Goal: Communication & Community: Answer question/provide support

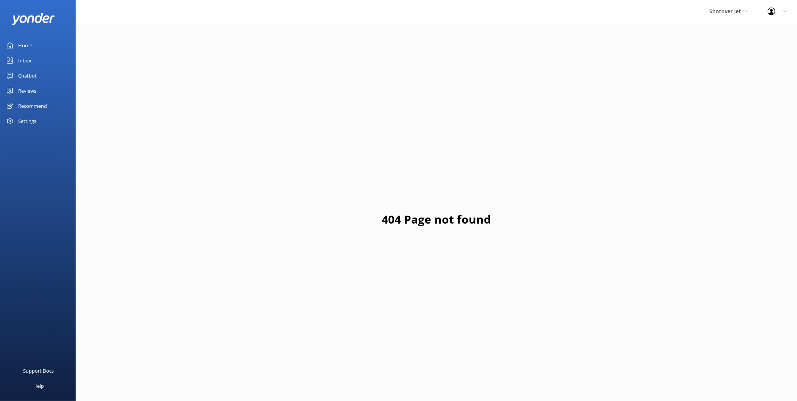
click at [28, 78] on div "Chatbot" at bounding box center [27, 75] width 19 height 15
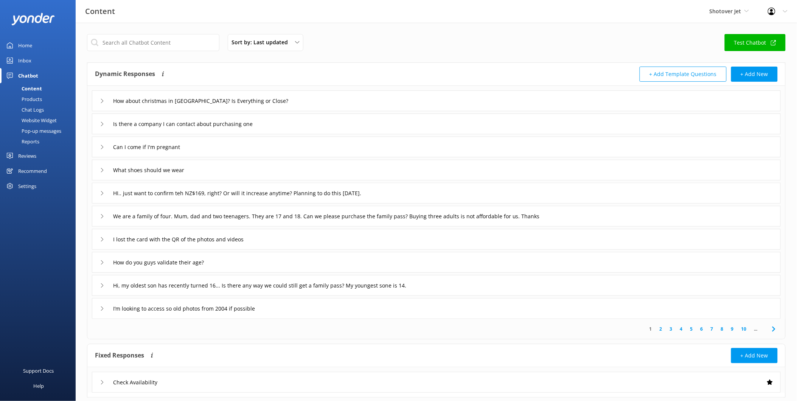
click at [24, 57] on div "Inbox" at bounding box center [24, 60] width 13 height 15
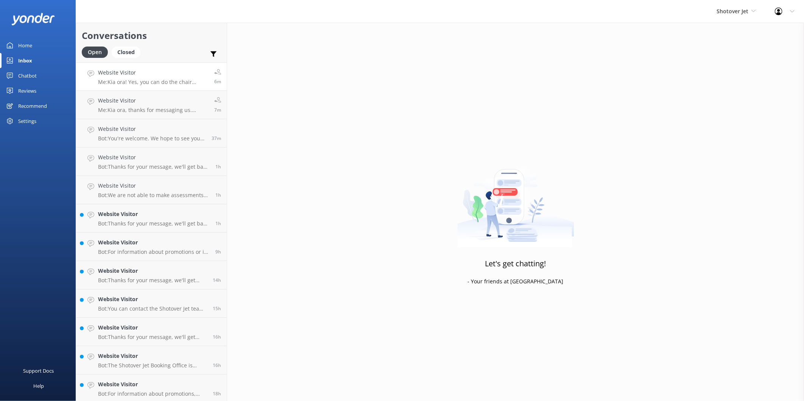
click at [145, 75] on h4 "Website Visitor" at bounding box center [153, 73] width 111 height 8
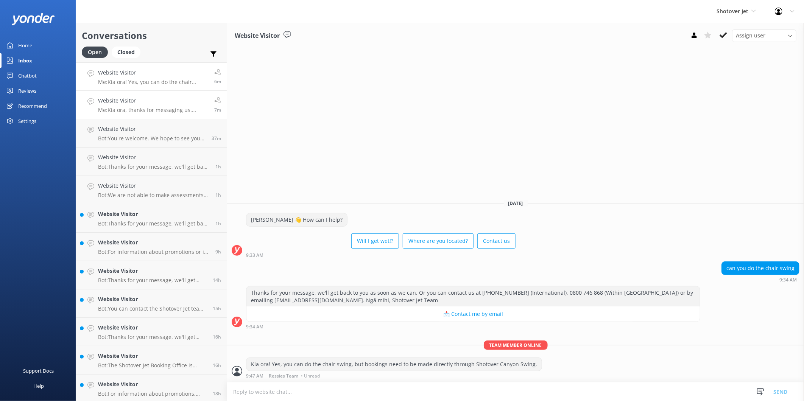
click at [160, 103] on h4 "Website Visitor" at bounding box center [153, 101] width 111 height 8
click at [164, 127] on h4 "Website Visitor" at bounding box center [152, 129] width 108 height 8
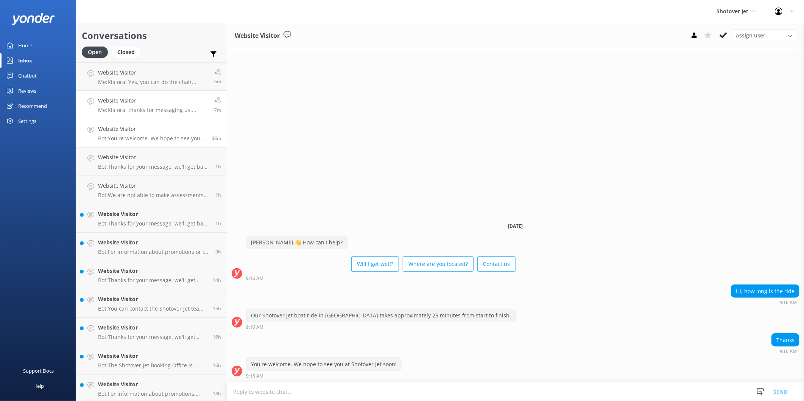
click at [169, 101] on h4 "Website Visitor" at bounding box center [153, 101] width 111 height 8
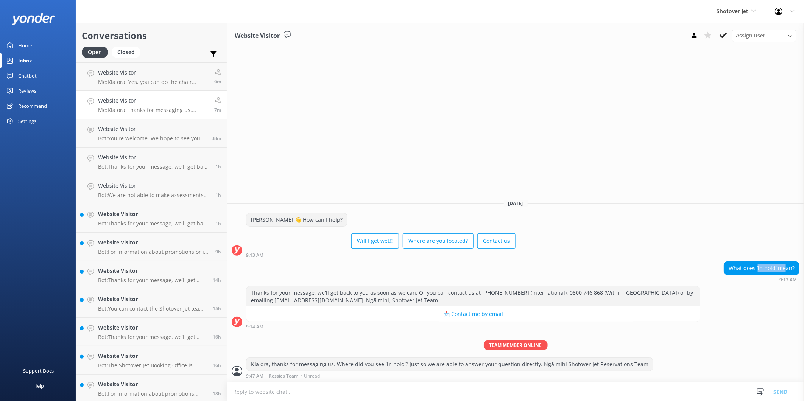
drag, startPoint x: 758, startPoint y: 270, endPoint x: 785, endPoint y: 263, distance: 27.5
click at [785, 263] on div "What does ‘in hold’ mean?" at bounding box center [761, 268] width 75 height 13
drag, startPoint x: 665, startPoint y: 260, endPoint x: 586, endPoint y: 277, distance: 81.1
click at [663, 260] on div "[PERSON_NAME] 👋 How can I help? Will I get wet!? Where are you located? Contact…" at bounding box center [515, 237] width 577 height 48
click at [155, 135] on p "Bot: You're welcome. We hope to see you at Shotover Jet soon!" at bounding box center [152, 138] width 108 height 7
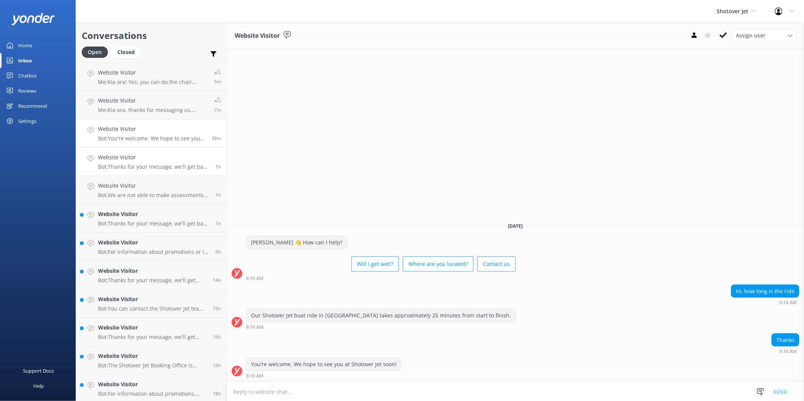
click at [152, 158] on h4 "Website Visitor" at bounding box center [154, 157] width 112 height 8
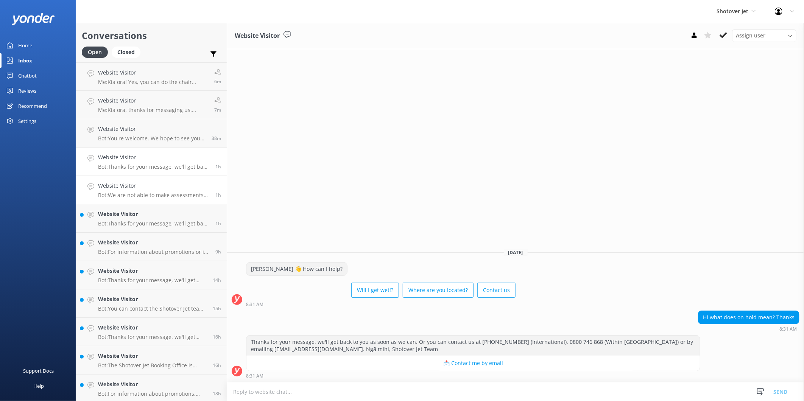
click at [101, 184] on h4 "Website Visitor" at bounding box center [154, 186] width 112 height 8
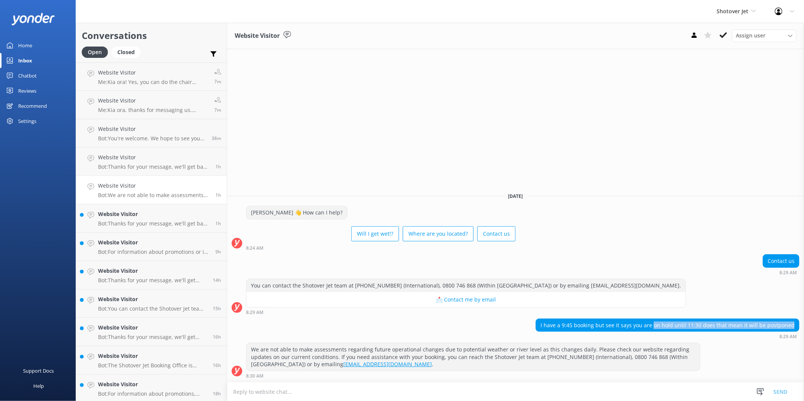
drag, startPoint x: 659, startPoint y: 327, endPoint x: 808, endPoint y: 325, distance: 149.1
click at [804, 325] on html "Shotover Jet Shotover Jet Dart River Adventures Profile Settings Logout Home In…" at bounding box center [402, 200] width 804 height 401
click at [112, 220] on div "Website Visitor Bot: Thanks for your message, we'll get back to you as soon as …" at bounding box center [154, 218] width 112 height 17
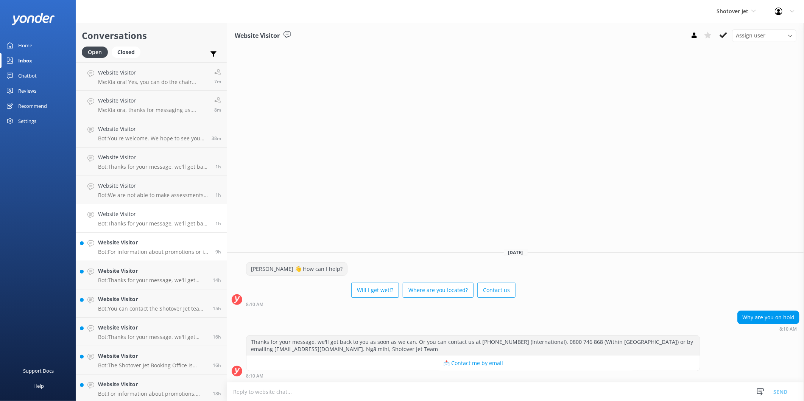
click at [148, 258] on link "Website Visitor Bot: For information about promotions or if you are having issu…" at bounding box center [151, 247] width 151 height 28
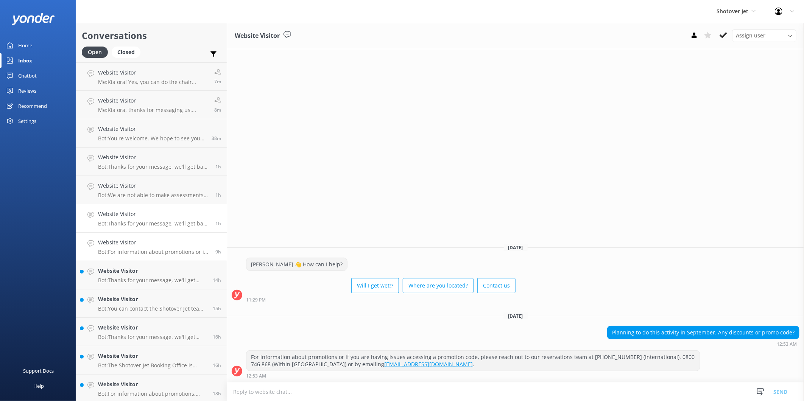
click at [153, 210] on h4 "Website Visitor" at bounding box center [154, 214] width 112 height 8
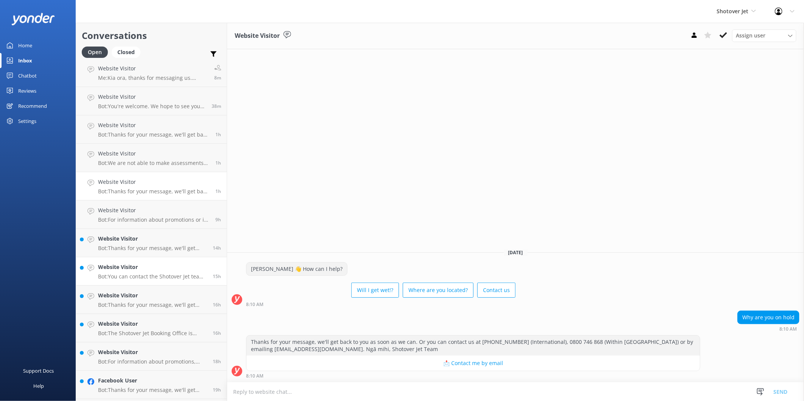
scroll to position [42, 0]
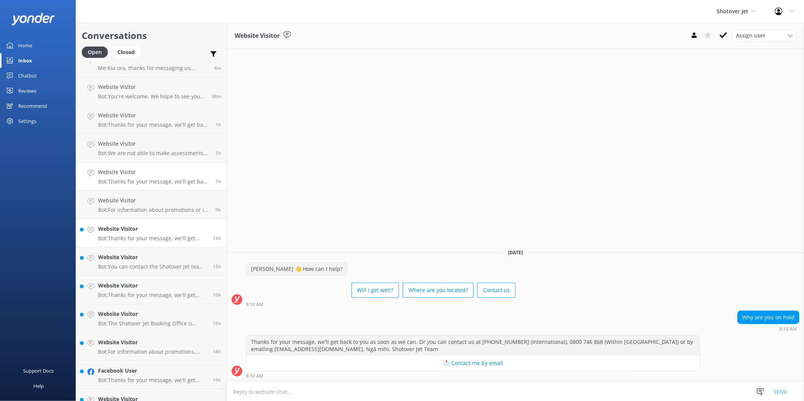
click at [152, 241] on p "Bot: Thanks for your message, we'll get back to you as soon as we can. Or you c…" at bounding box center [152, 238] width 109 height 7
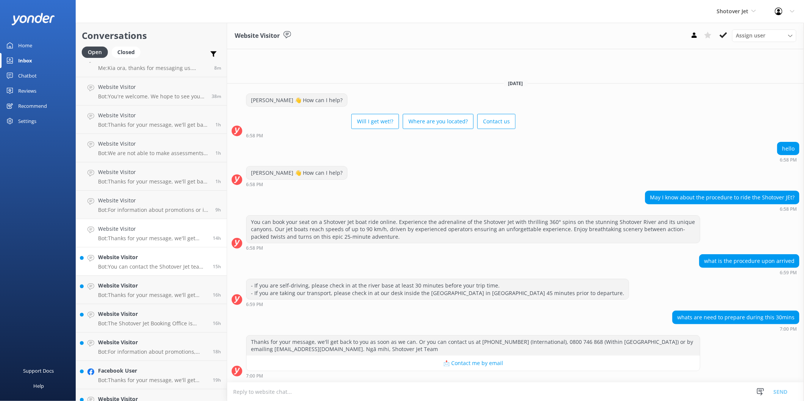
click at [153, 262] on h4 "Website Visitor" at bounding box center [152, 257] width 109 height 8
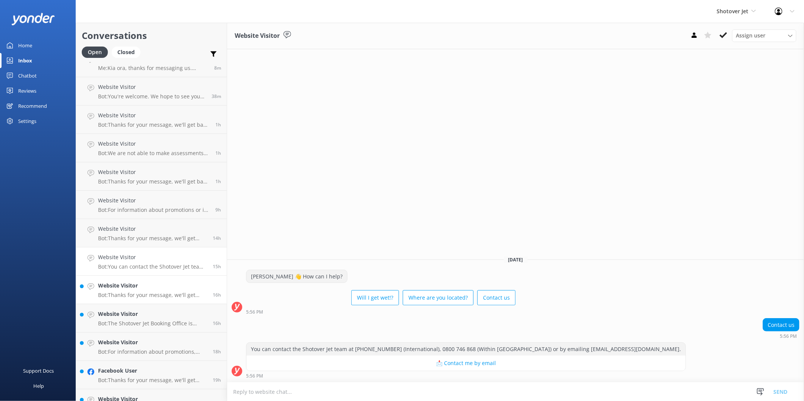
click at [154, 289] on h4 "Website Visitor" at bounding box center [152, 286] width 109 height 8
